Goal: Task Accomplishment & Management: Manage account settings

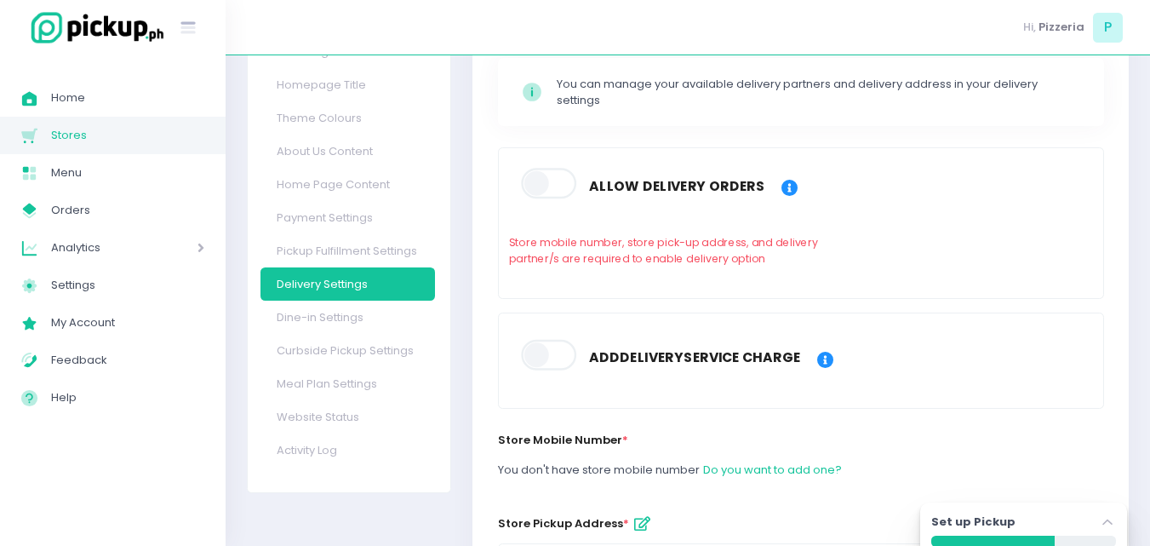
scroll to position [170, 0]
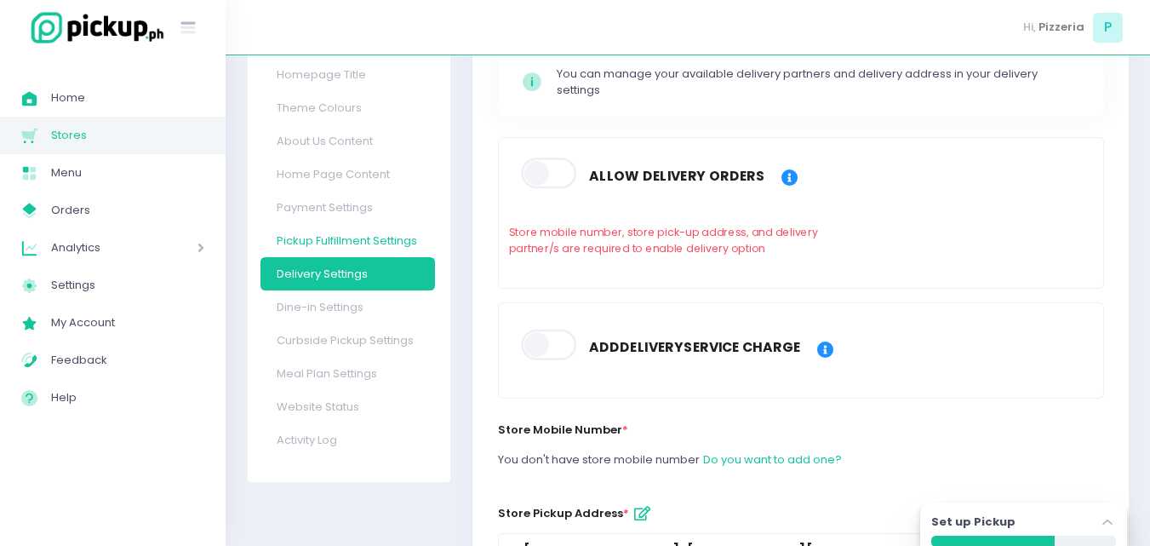
click at [314, 238] on link "Pickup Fulfillment Settings" at bounding box center [347, 240] width 175 height 33
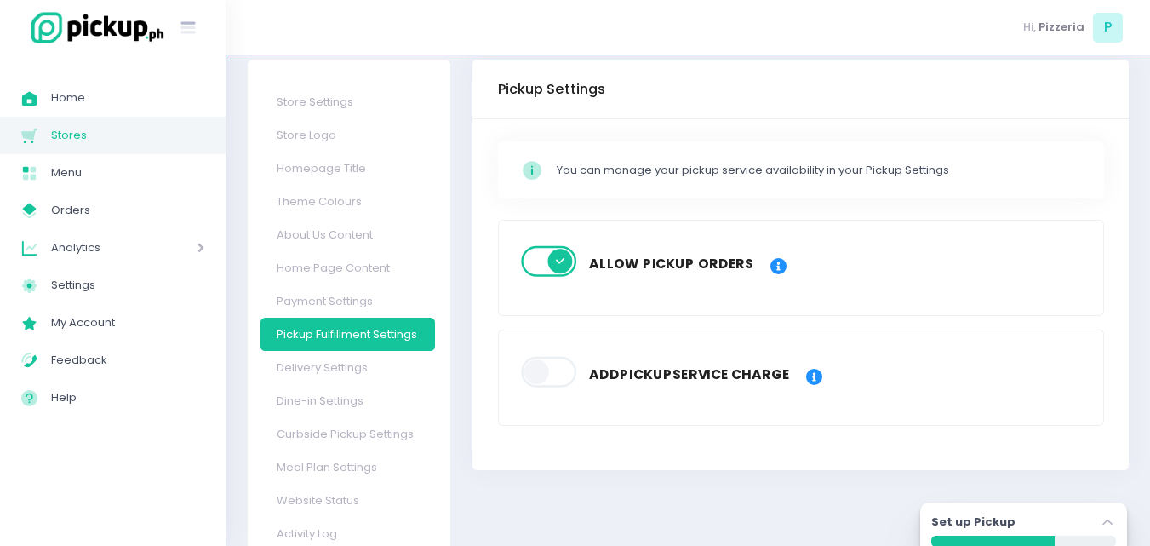
scroll to position [145, 0]
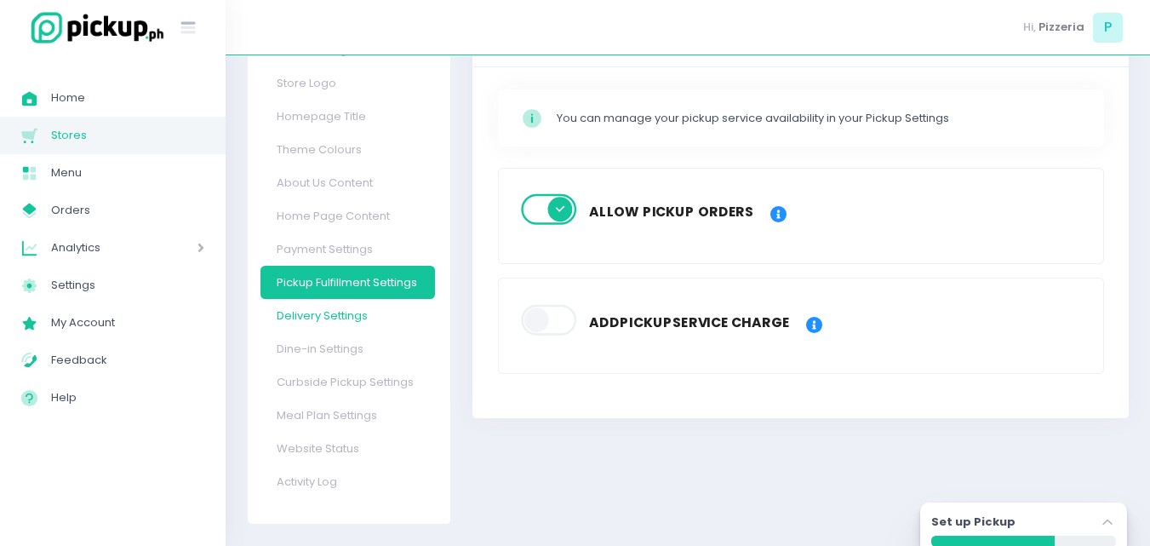
click at [325, 312] on link "Delivery Settings" at bounding box center [347, 315] width 175 height 33
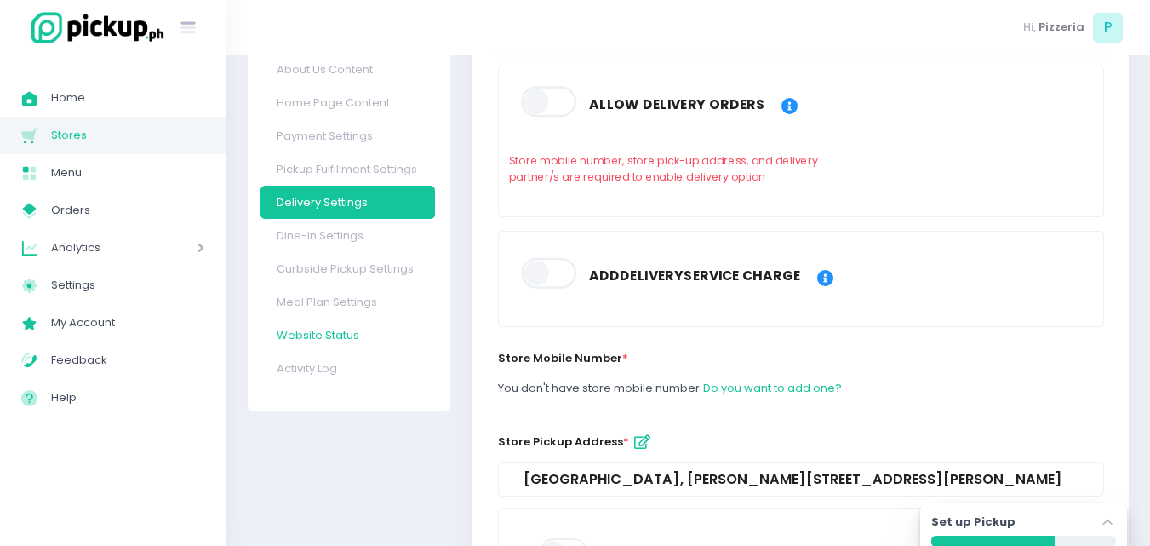
scroll to position [250, 0]
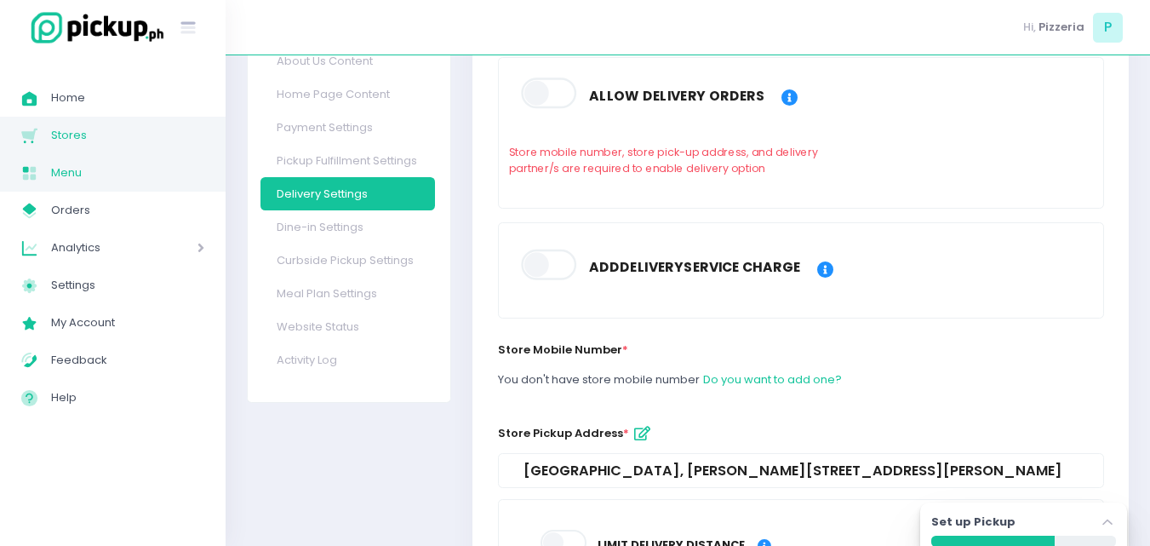
click at [95, 174] on span "Menu" at bounding box center [127, 173] width 153 height 22
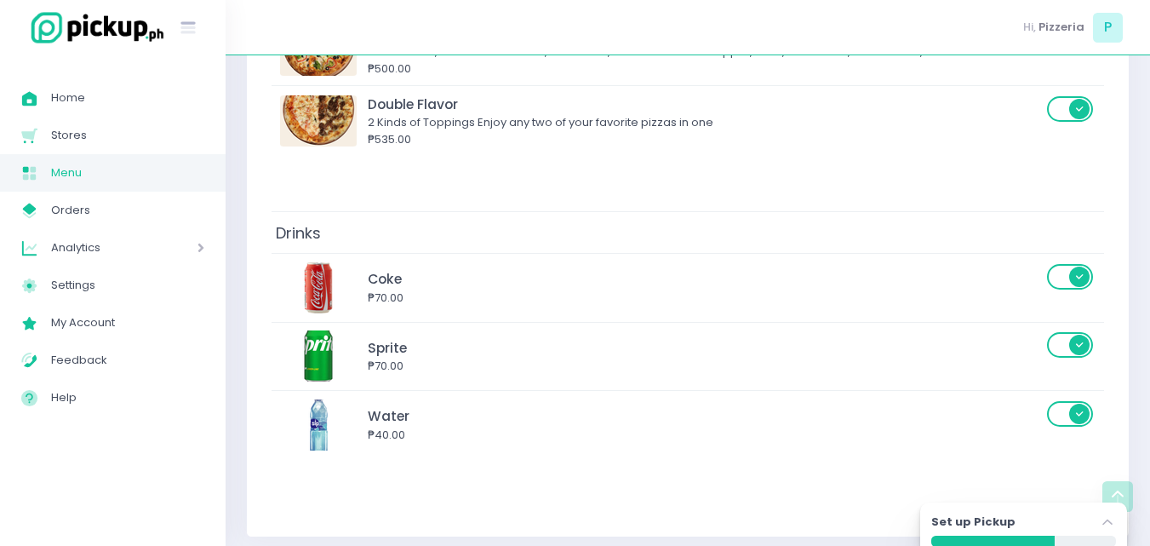
scroll to position [1078, 0]
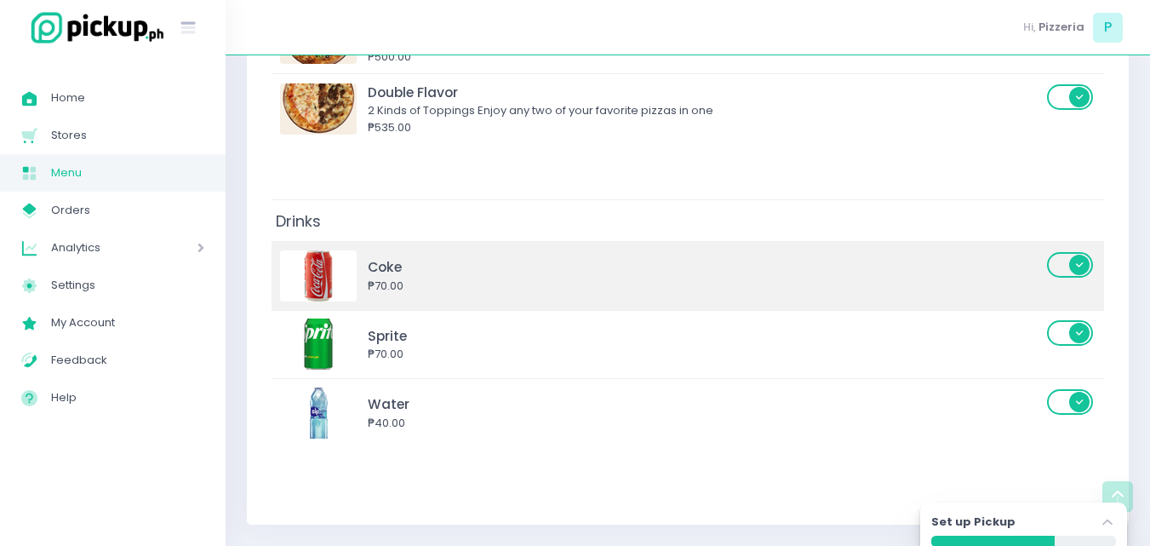
click at [1076, 255] on span at bounding box center [1071, 265] width 49 height 26
click at [197, 250] on input "checkbox" at bounding box center [197, 250] width 0 height 0
click at [1067, 272] on span at bounding box center [1071, 265] width 49 height 26
click at [197, 250] on input "checkbox" at bounding box center [197, 250] width 0 height 0
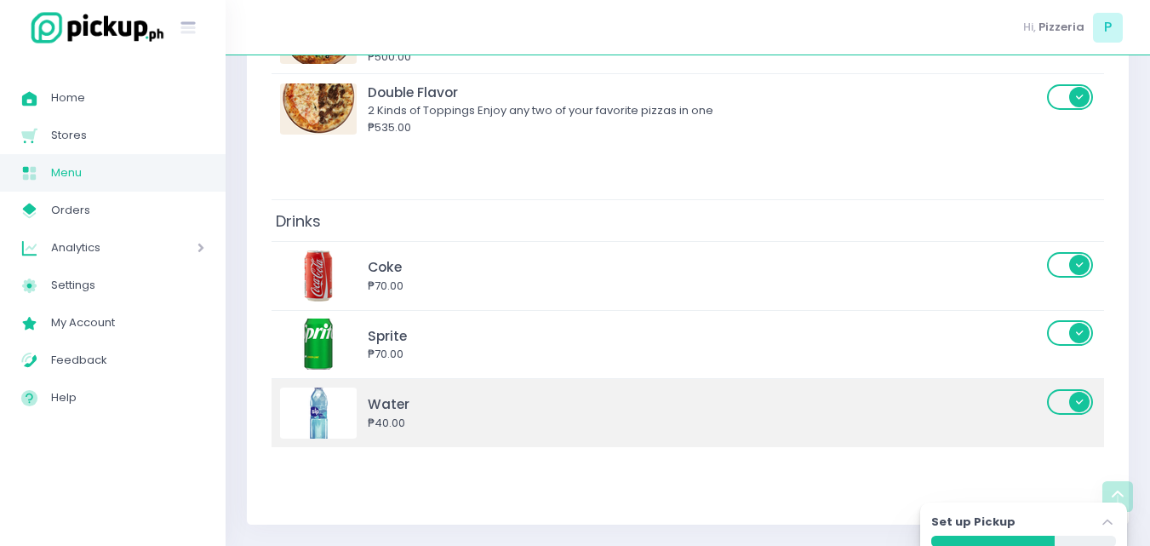
click at [392, 421] on div "₱40.00" at bounding box center [705, 423] width 674 height 17
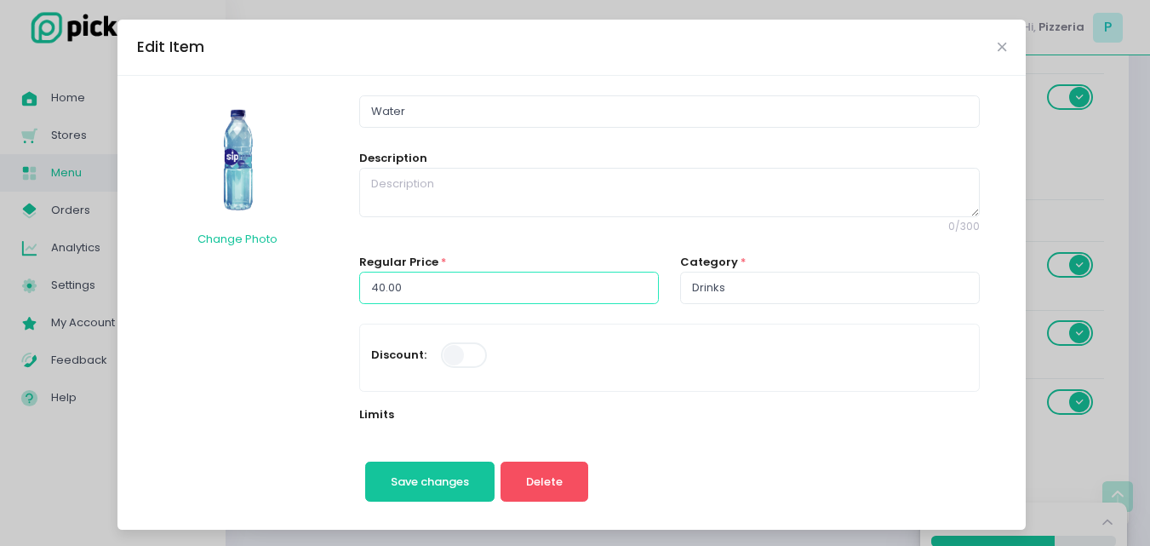
click at [413, 293] on input "40.00" at bounding box center [509, 288] width 300 height 32
type input "4"
type input "30.00"
click at [391, 485] on span "Save changes" at bounding box center [430, 481] width 78 height 16
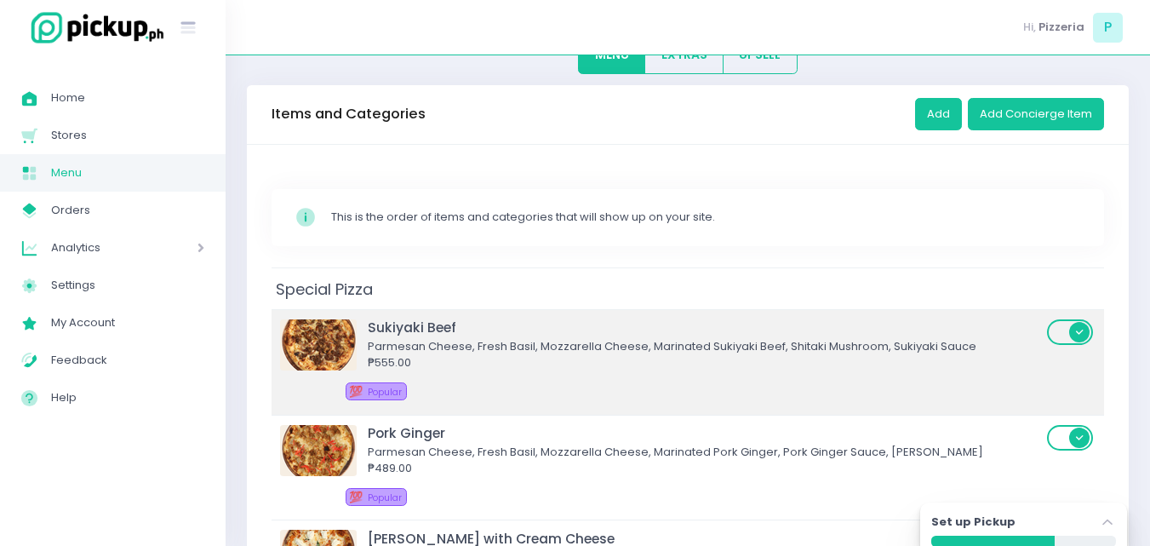
scroll to position [141, 0]
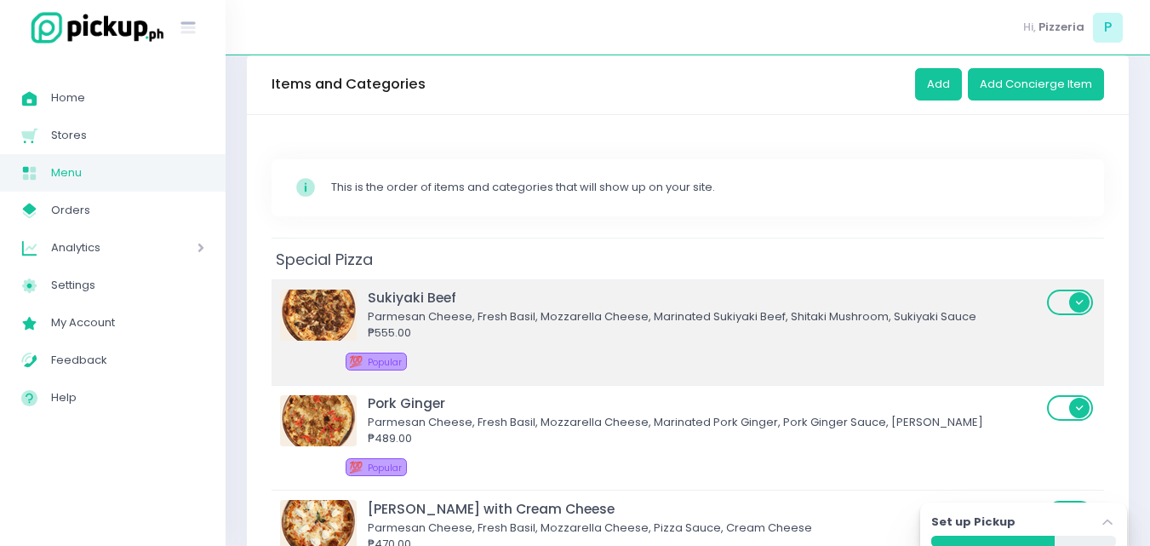
click at [521, 343] on div "Sukiyaki Beef Parmesan Cheese, Fresh Basil, Mozzarella Cheese, Marinated Sukiya…" at bounding box center [663, 332] width 767 height 88
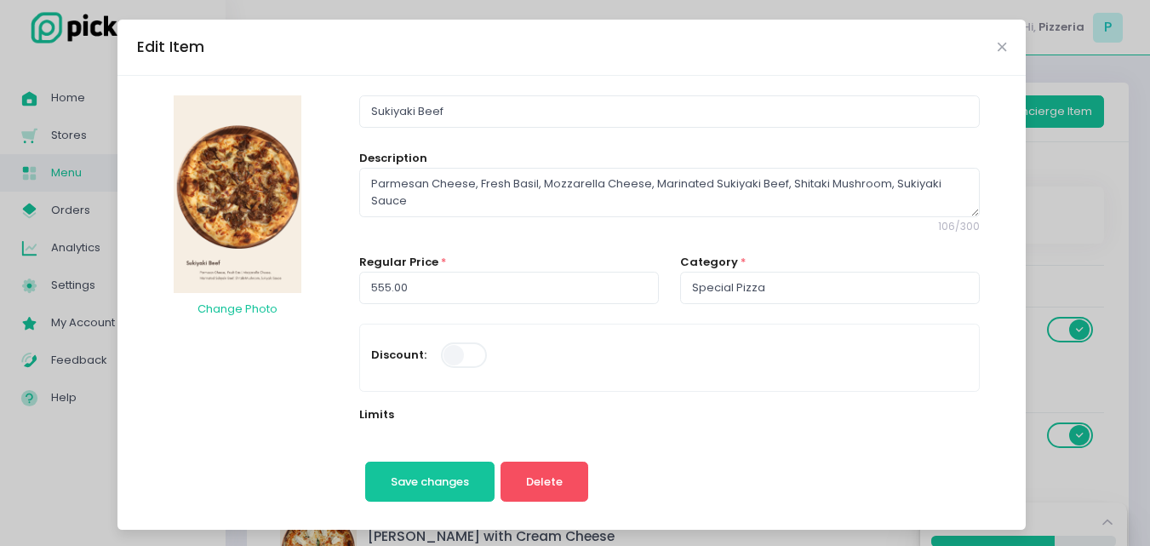
scroll to position [85, 0]
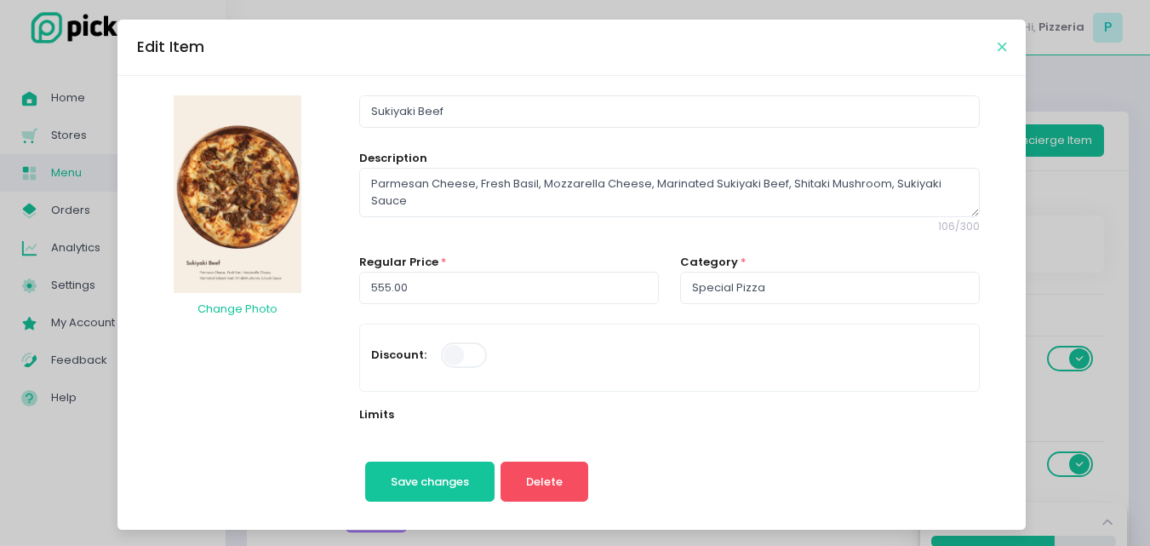
click at [998, 47] on icon "Close" at bounding box center [1002, 47] width 9 height 13
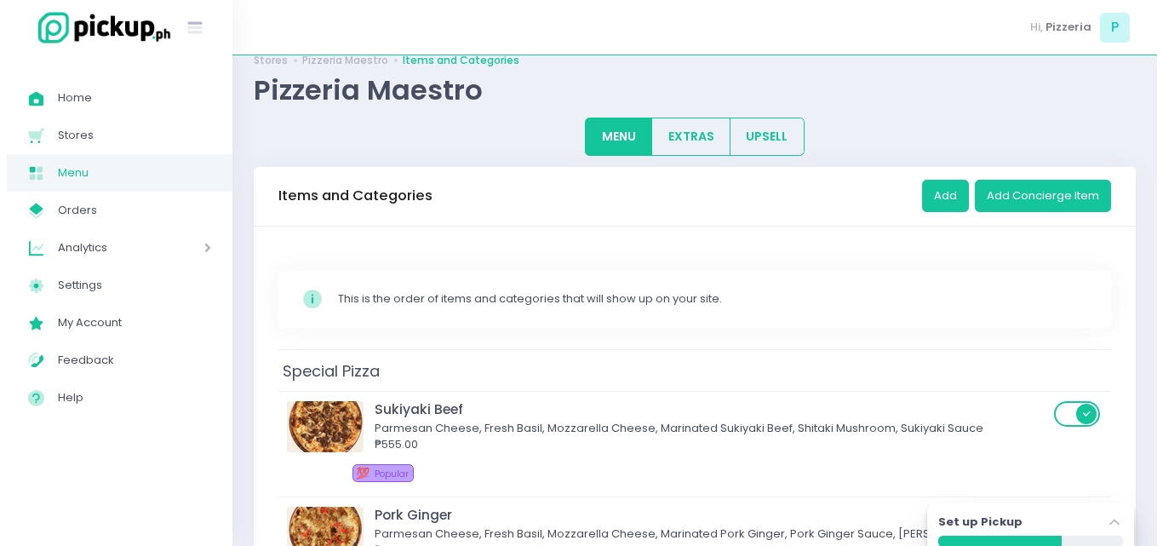
scroll to position [0, 0]
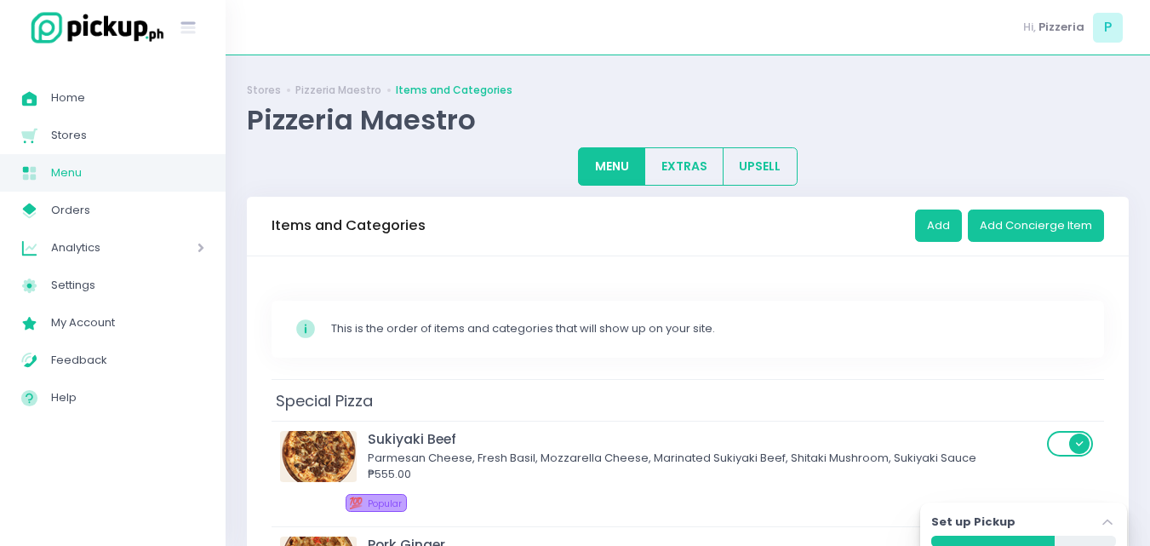
click at [912, 100] on div "Stores Pizzeria Maestro Items and Categories Pizzeria Maestro" at bounding box center [688, 107] width 882 height 60
click at [82, 269] on link "Settings Created with Sketch. Settings" at bounding box center [113, 284] width 226 height 37
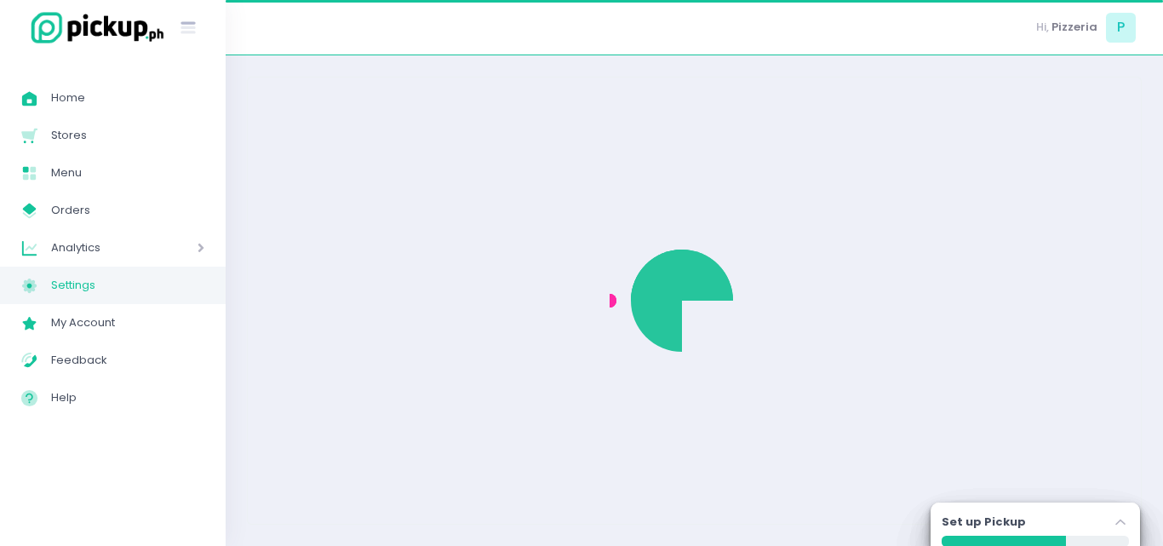
select select "active"
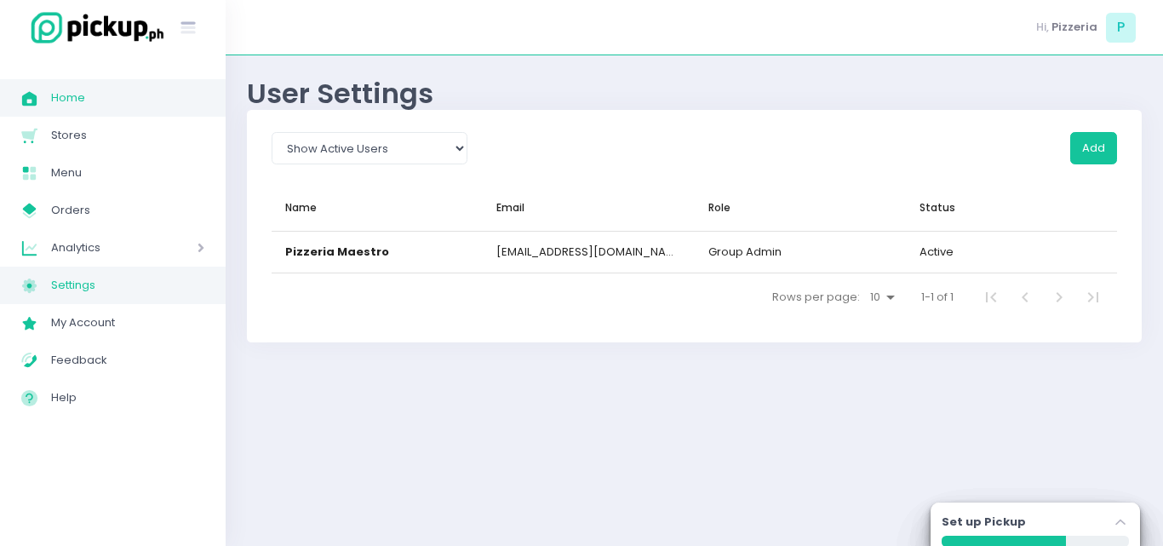
click at [64, 90] on span "Home" at bounding box center [127, 98] width 153 height 22
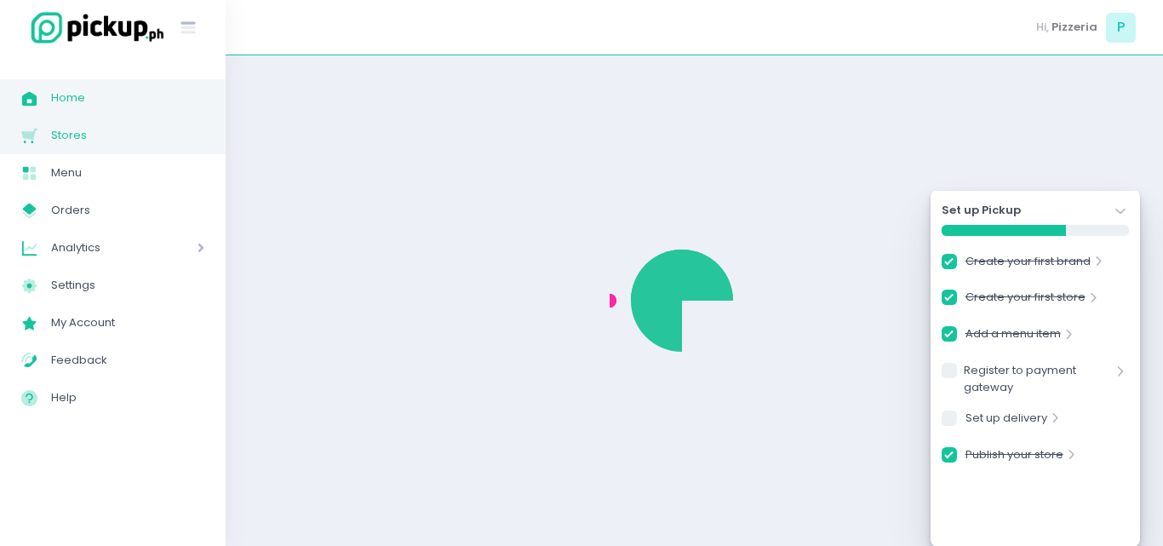
checkbox input "true"
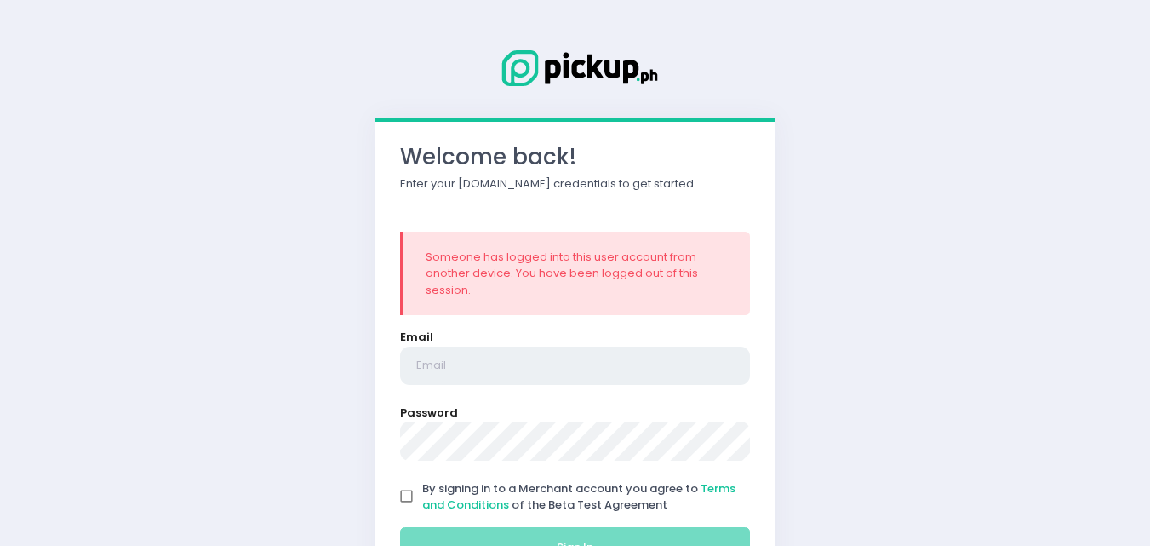
type input "pizzeria.maestroo@gmail.com"
click at [403, 487] on input "By signing in to a Merchant account you agree to Terms and Conditions of the Be…" at bounding box center [407, 496] width 32 height 32
checkbox input "true"
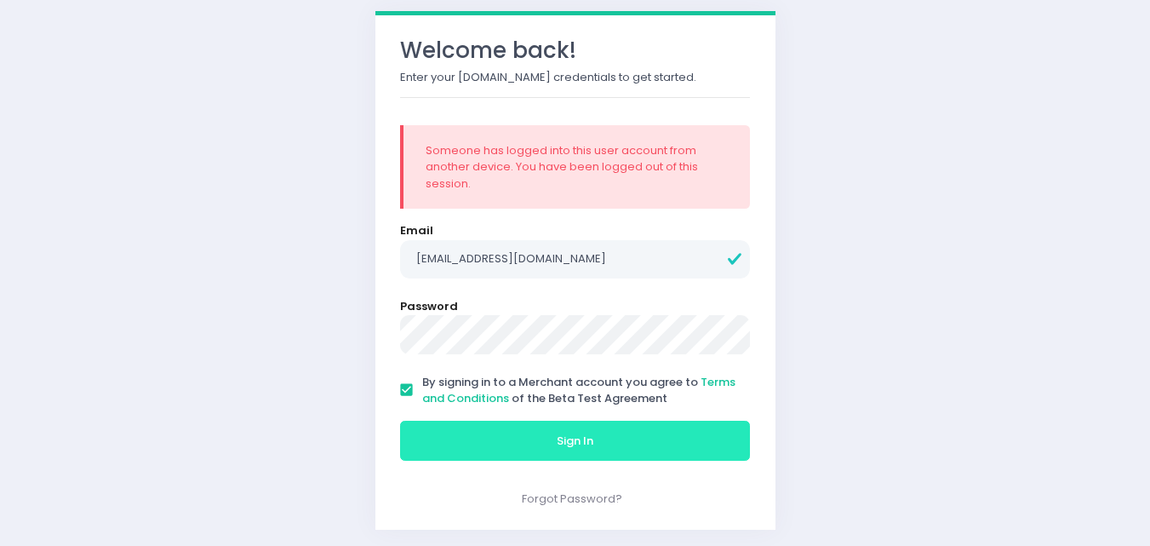
scroll to position [109, 0]
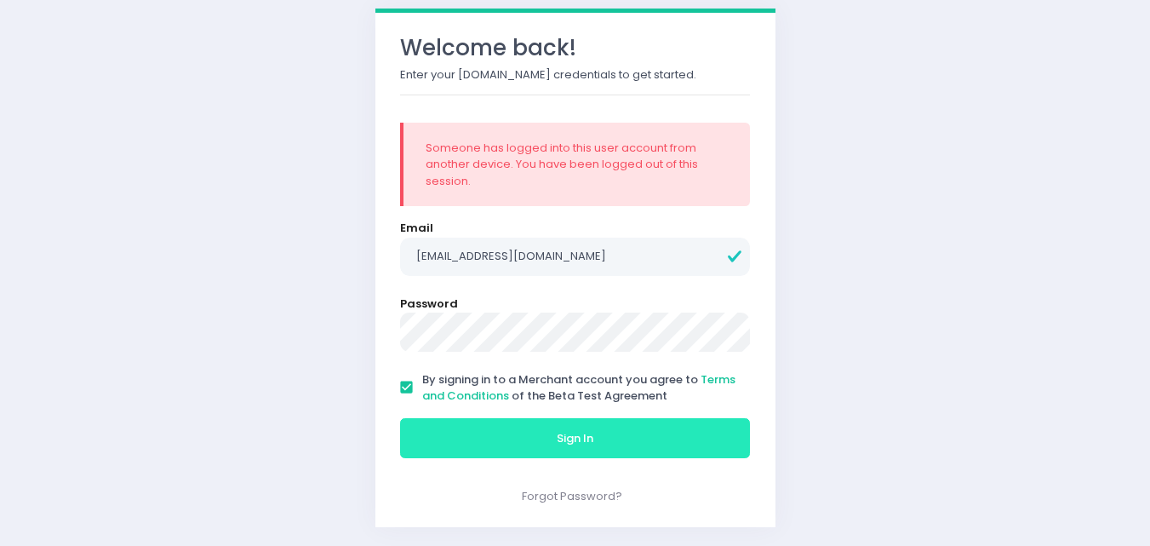
click at [515, 440] on button "Sign In" at bounding box center [575, 438] width 351 height 41
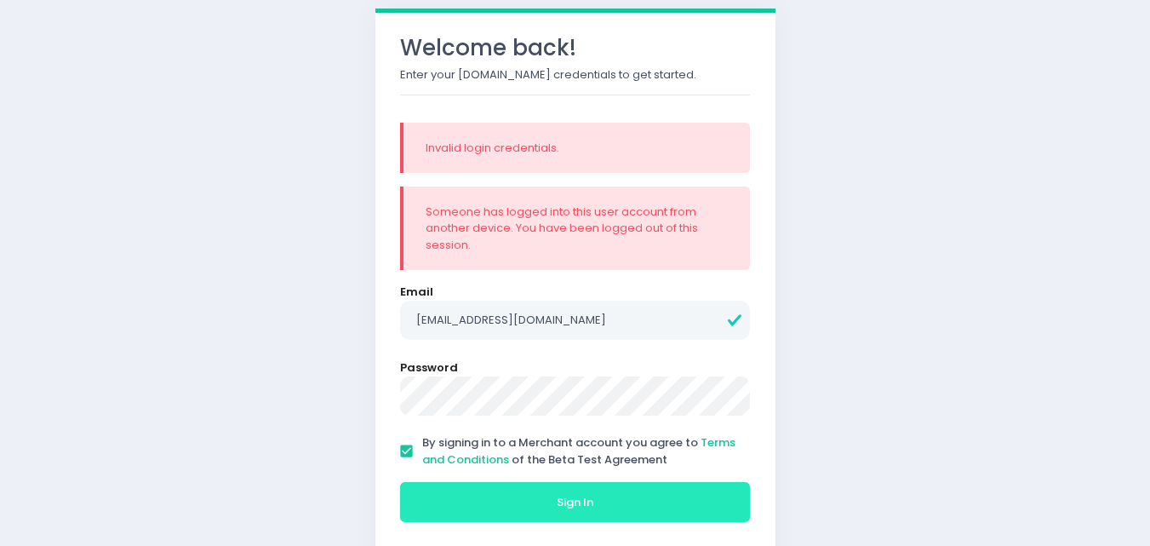
click at [487, 487] on button "Sign In" at bounding box center [575, 502] width 351 height 41
click at [494, 492] on button "Sign In" at bounding box center [575, 502] width 351 height 41
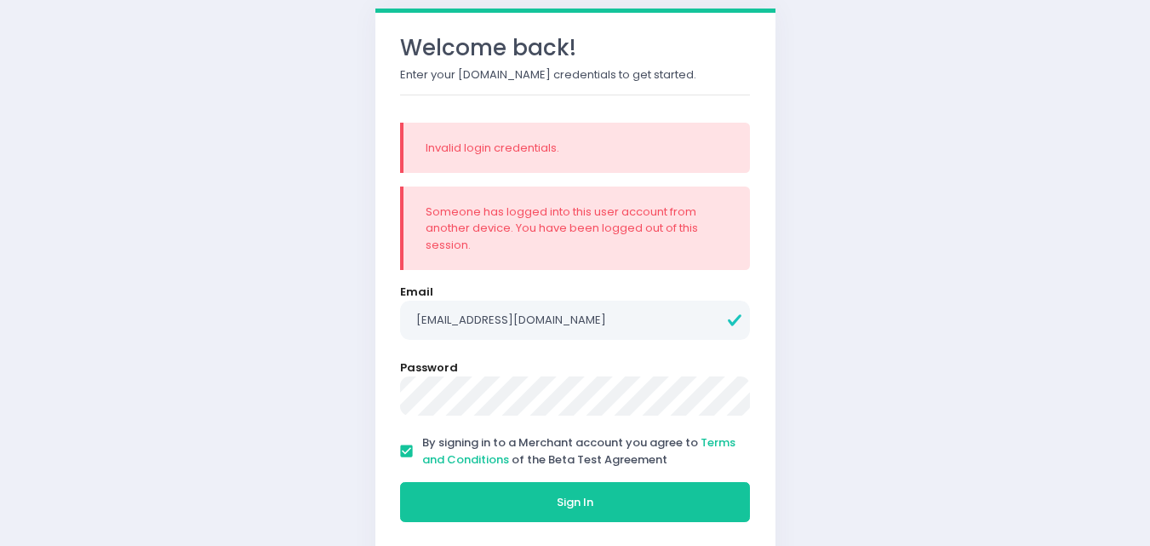
click at [346, 417] on div "Welcome back! Enter your Pickup.ph credentials to get started. Invalid login cr…" at bounding box center [575, 250] width 1150 height 718
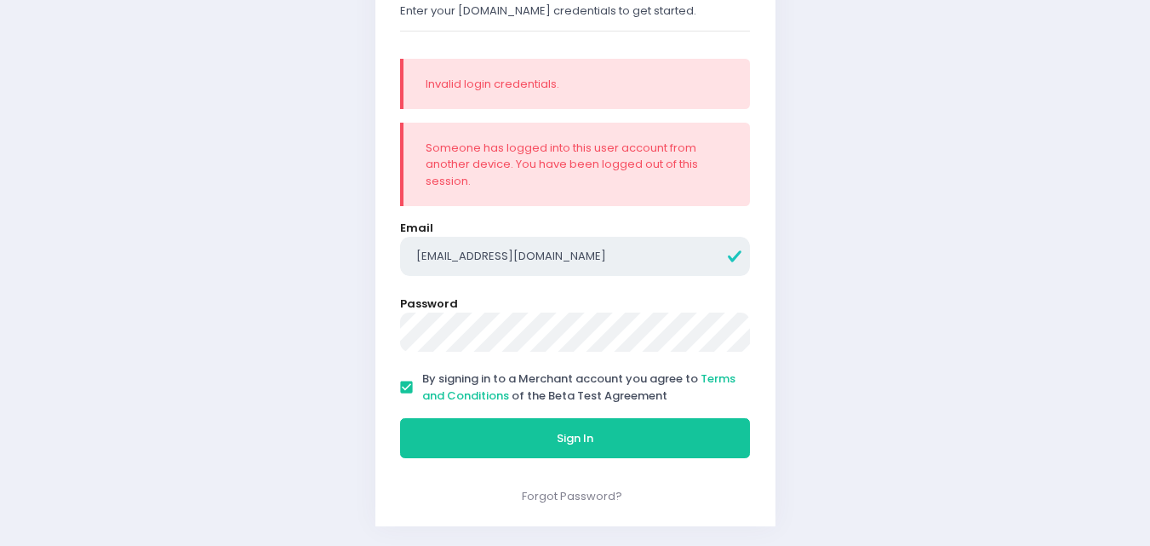
drag, startPoint x: 622, startPoint y: 251, endPoint x: 584, endPoint y: 255, distance: 38.5
click at [584, 255] on input "pizzeria.maestroo@gmail.com" at bounding box center [575, 256] width 351 height 39
drag, startPoint x: 631, startPoint y: 267, endPoint x: 364, endPoint y: 260, distance: 266.5
click at [364, 260] on div "Welcome back! Enter your Pickup.ph credentials to get started. Invalid login cr…" at bounding box center [575, 186] width 439 height 718
paste input "shop@pizzeriamaestroph"
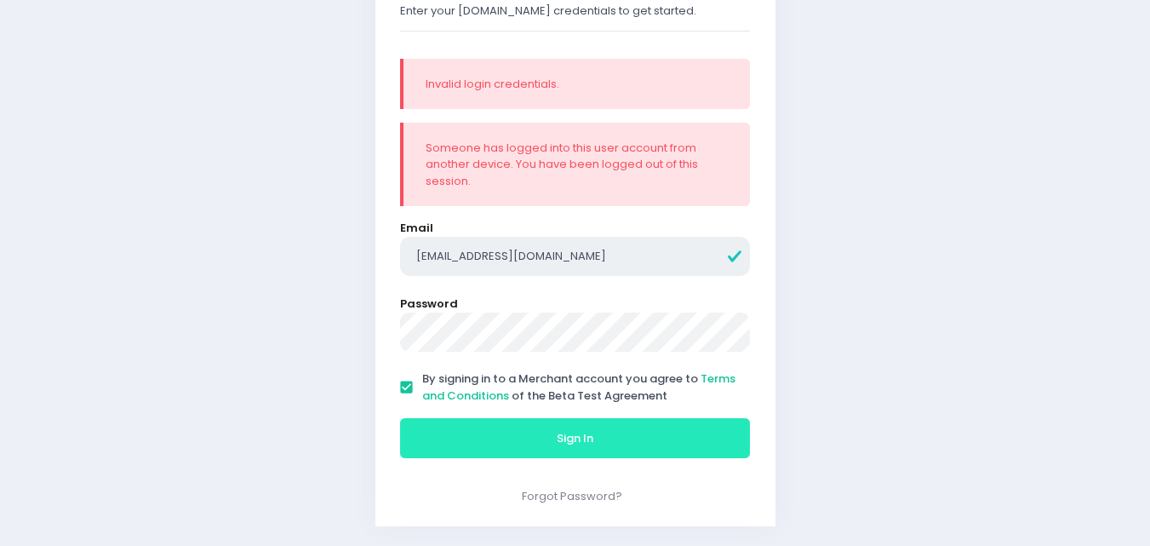
type input "[EMAIL_ADDRESS][DOMAIN_NAME]"
click at [544, 426] on button "Sign In" at bounding box center [575, 438] width 351 height 41
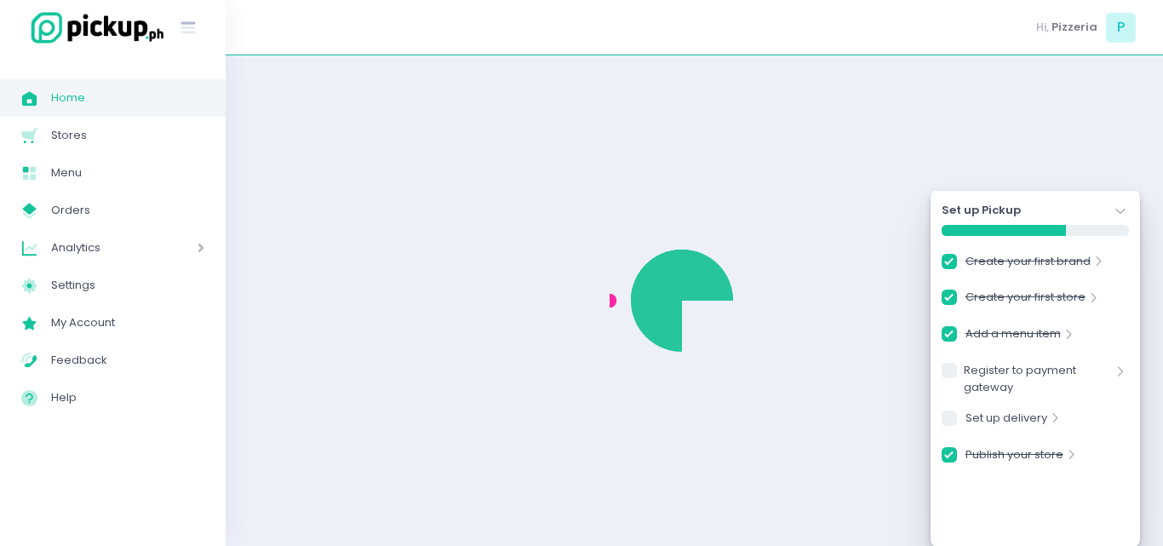
checkbox input "true"
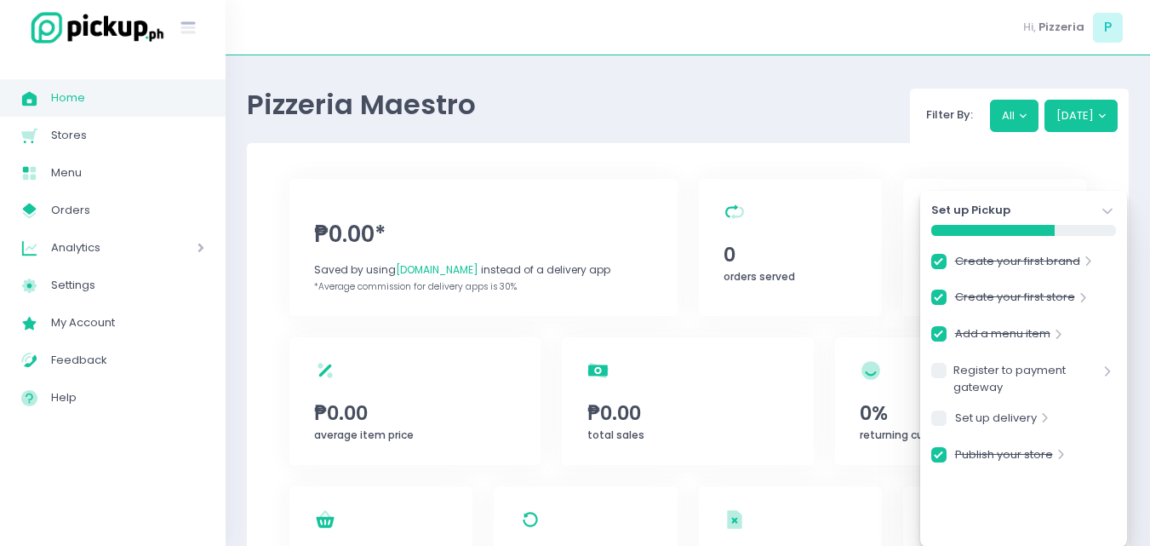
click at [718, 35] on div "Hi, Pizzeria P" at bounding box center [688, 27] width 924 height 55
click at [86, 110] on link "Home Created with Sketch. Home" at bounding box center [113, 97] width 226 height 37
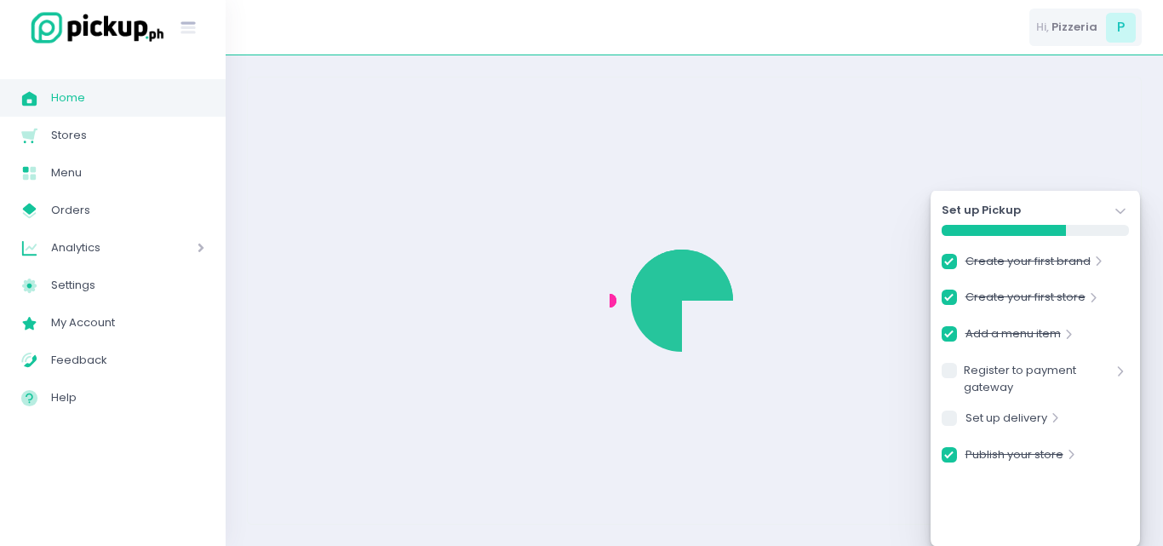
checkbox input "true"
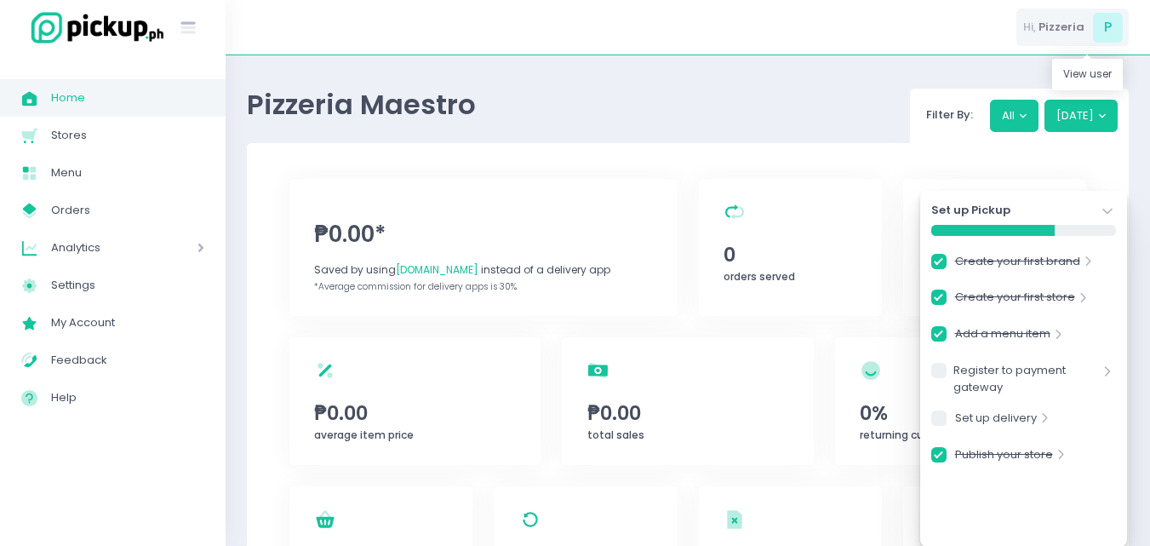
click at [1110, 27] on span "P" at bounding box center [1108, 28] width 30 height 30
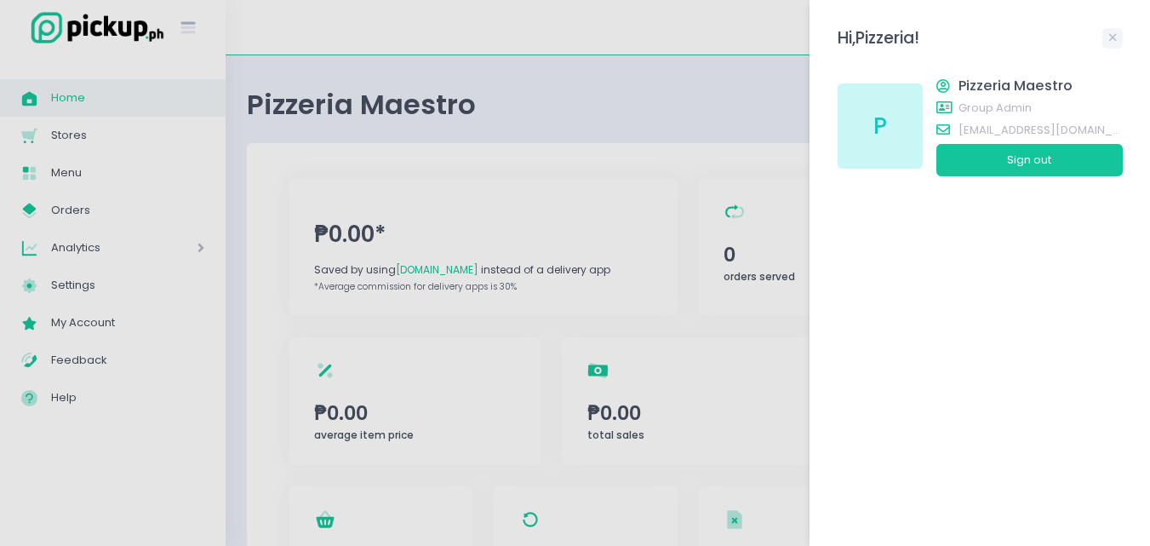
click at [706, 122] on div at bounding box center [575, 273] width 1150 height 546
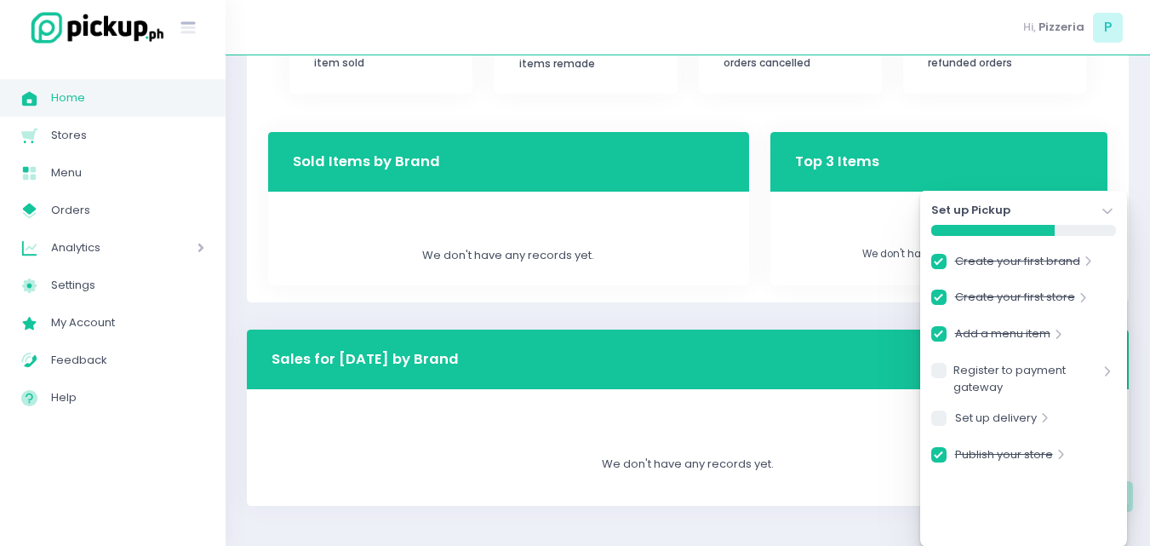
scroll to position [529, 0]
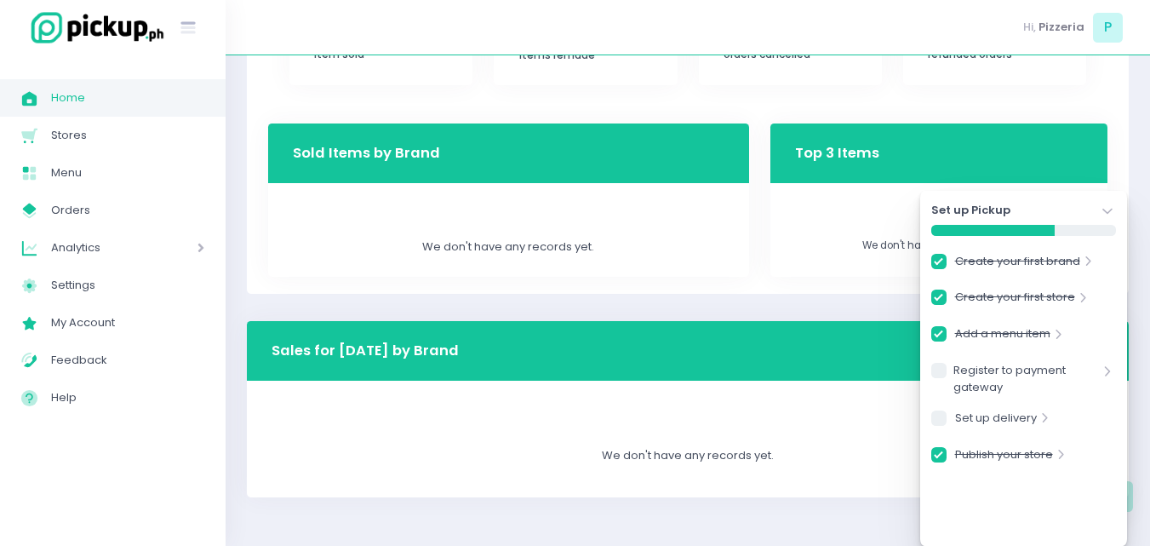
click at [1109, 214] on icon "Stockholm-icons / Navigation / Angle-down Created with Sketch." at bounding box center [1107, 211] width 17 height 17
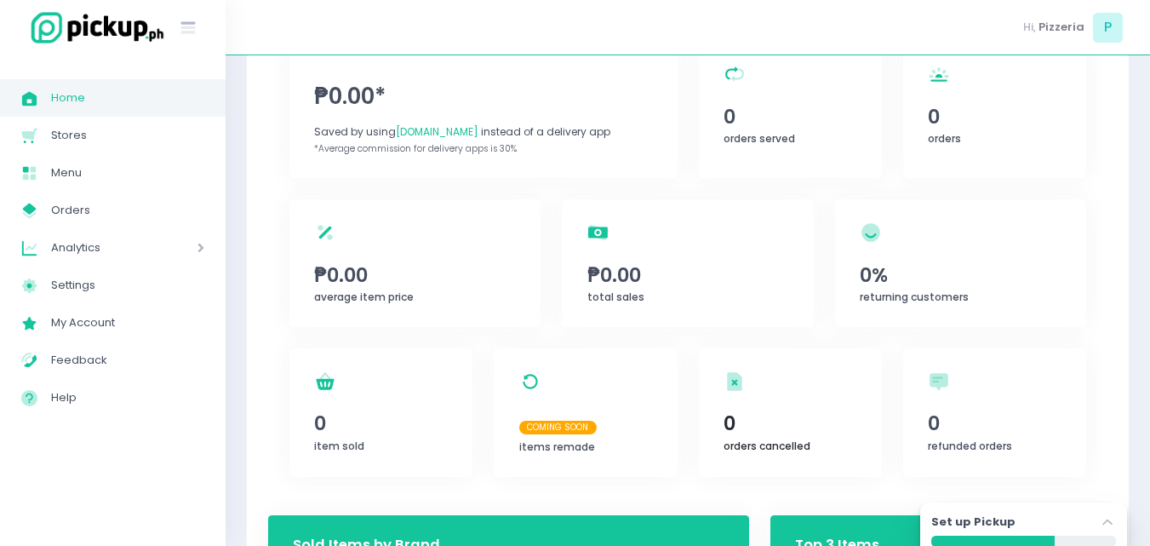
scroll to position [0, 0]
